Goal: Task Accomplishment & Management: Manage account settings

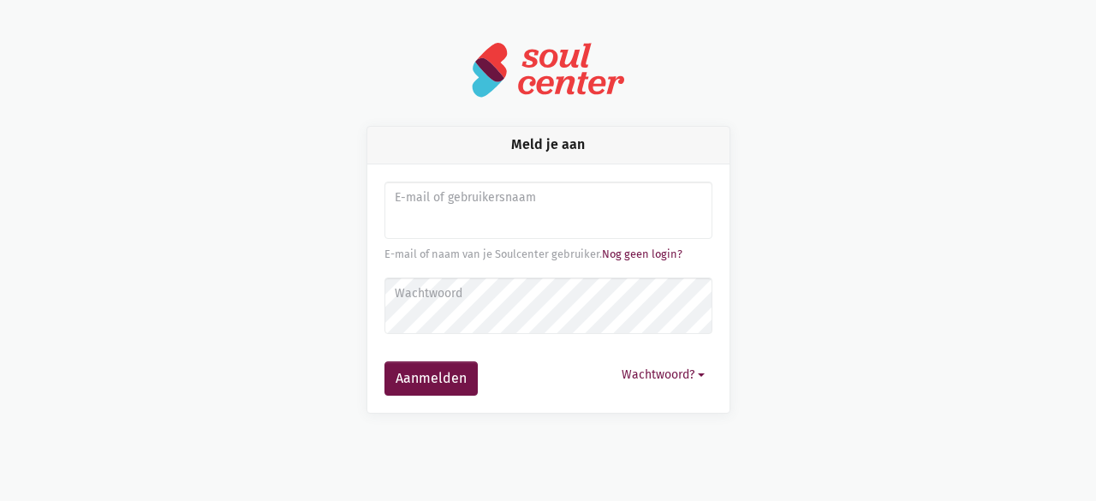
click at [397, 222] on input "Aanmelden" at bounding box center [549, 211] width 328 height 58
type input "[EMAIL_ADDRESS][DOMAIN_NAME]"
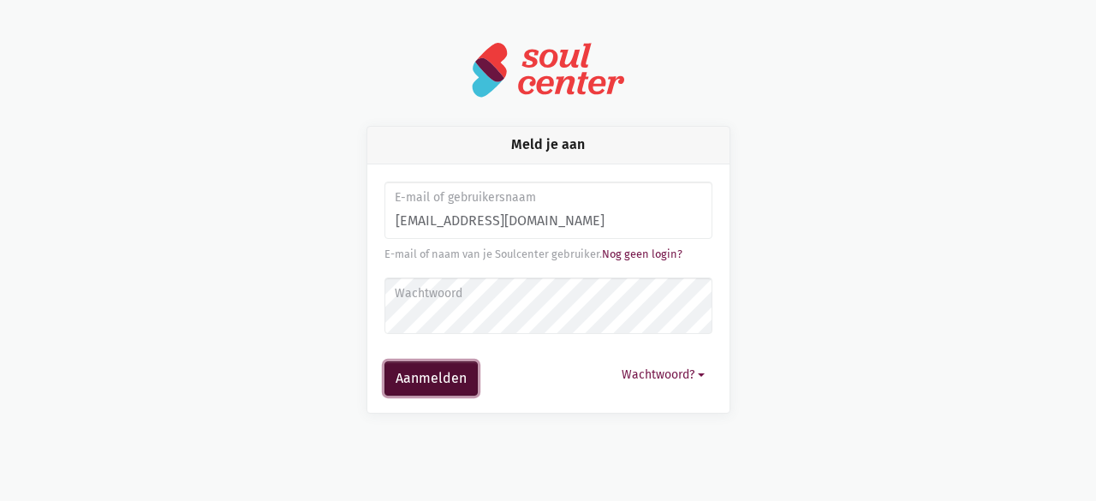
click at [414, 387] on button "Aanmelden" at bounding box center [431, 378] width 93 height 34
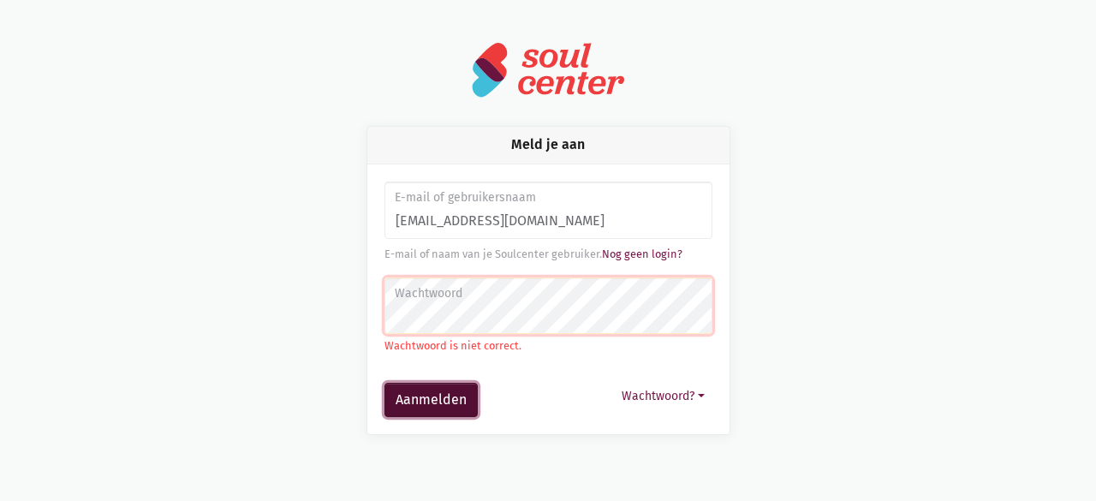
click at [454, 409] on button "Aanmelden" at bounding box center [431, 400] width 93 height 34
drag, startPoint x: 0, startPoint y: 0, endPoint x: 454, endPoint y: 409, distance: 610.7
click at [454, 409] on button "Aanmelden" at bounding box center [431, 400] width 93 height 34
click at [637, 393] on button "Wachtwoord?" at bounding box center [663, 396] width 98 height 27
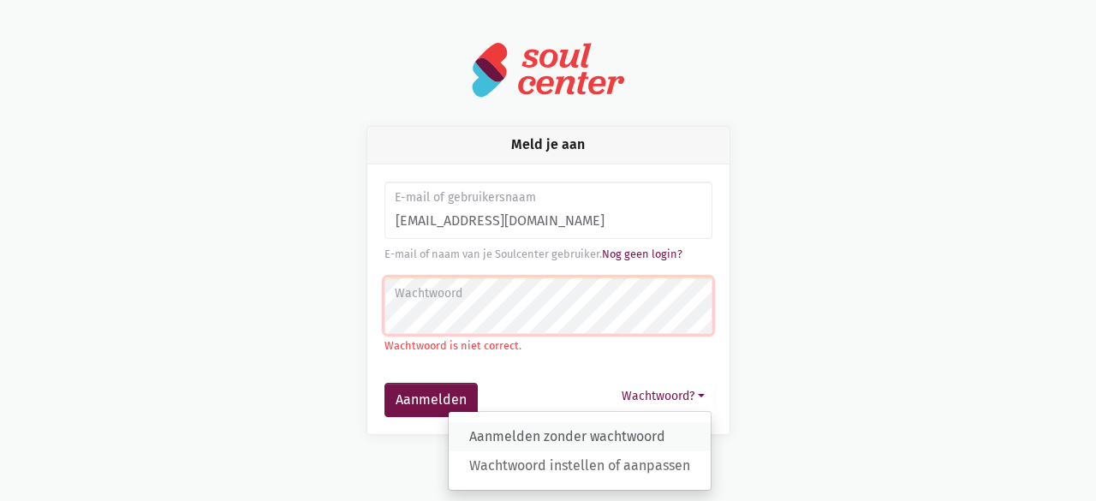
click at [614, 429] on link "Aanmelden zonder wachtwoord" at bounding box center [580, 436] width 262 height 29
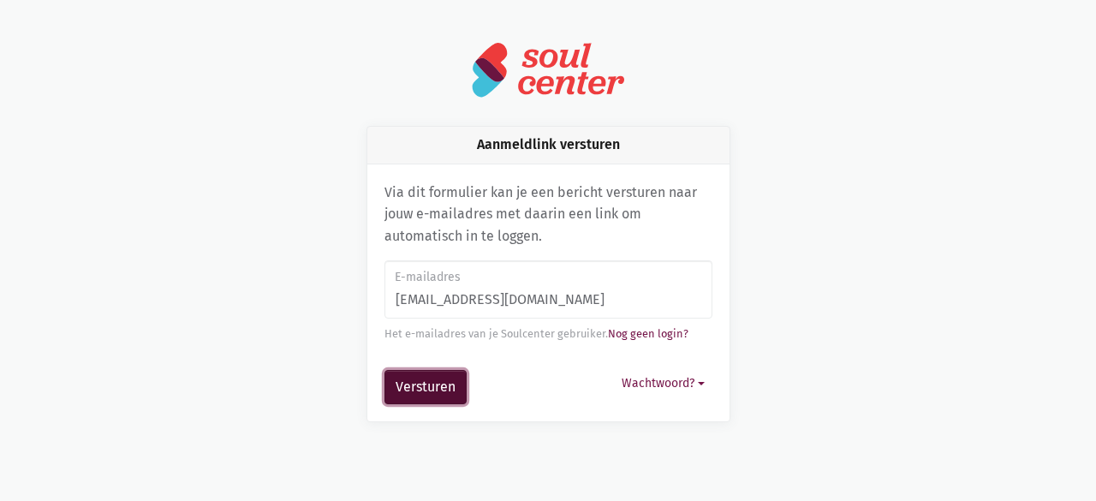
click at [415, 388] on button "Versturen" at bounding box center [426, 387] width 82 height 34
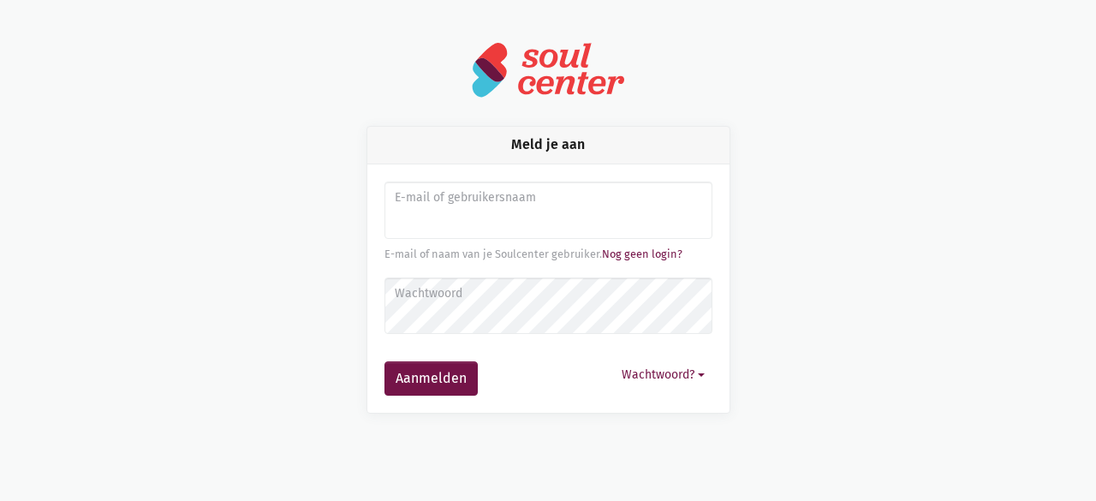
click at [463, 224] on input "Aanmelden" at bounding box center [549, 211] width 328 height 58
